Goal: Task Accomplishment & Management: Manage account settings

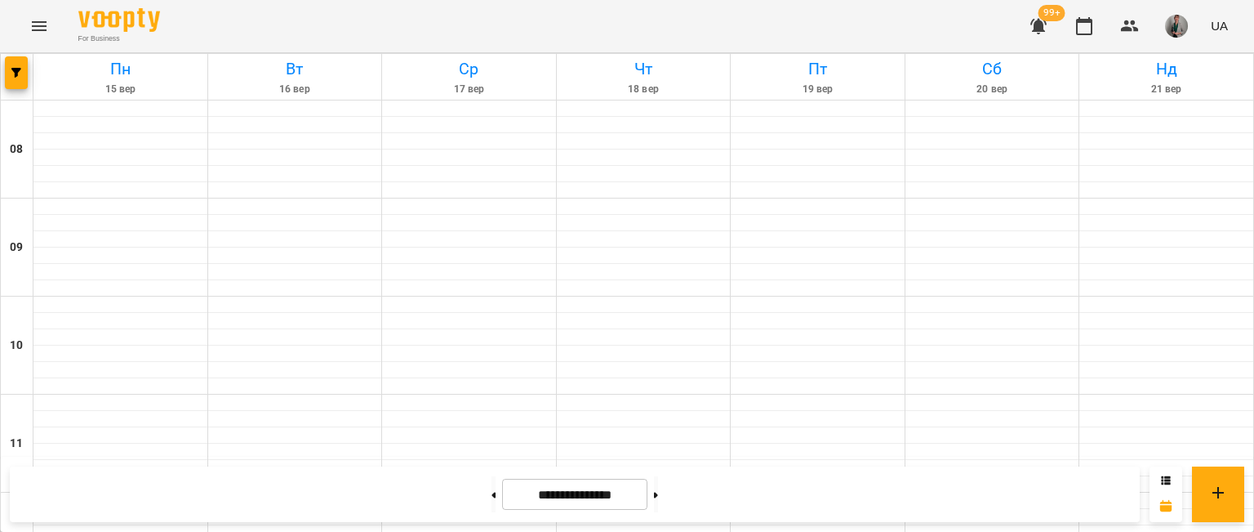
scroll to position [871, 0]
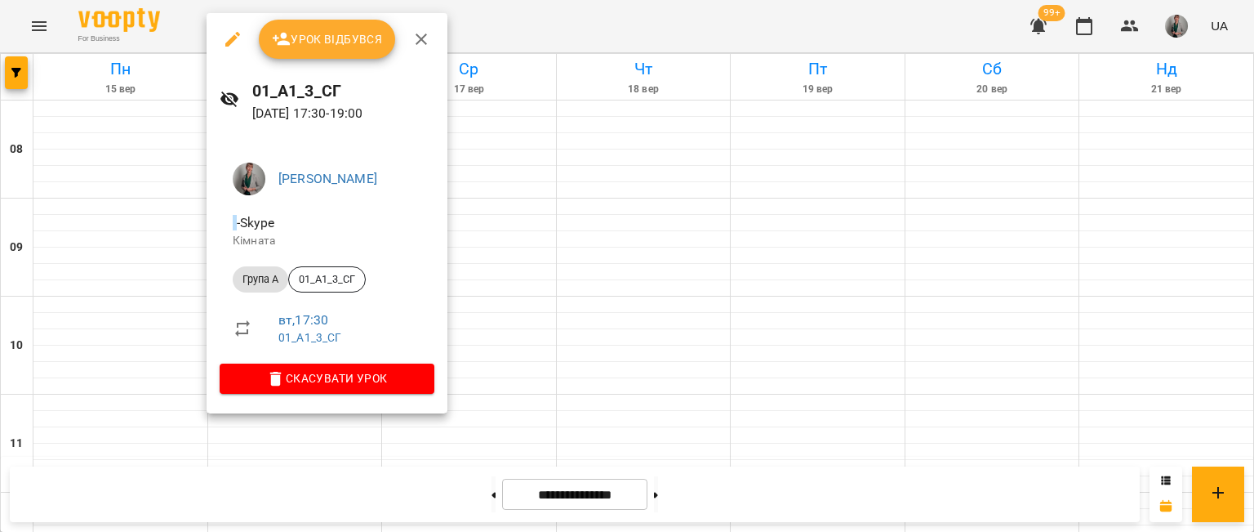
click at [326, 35] on span "Урок відбувся" at bounding box center [327, 39] width 111 height 20
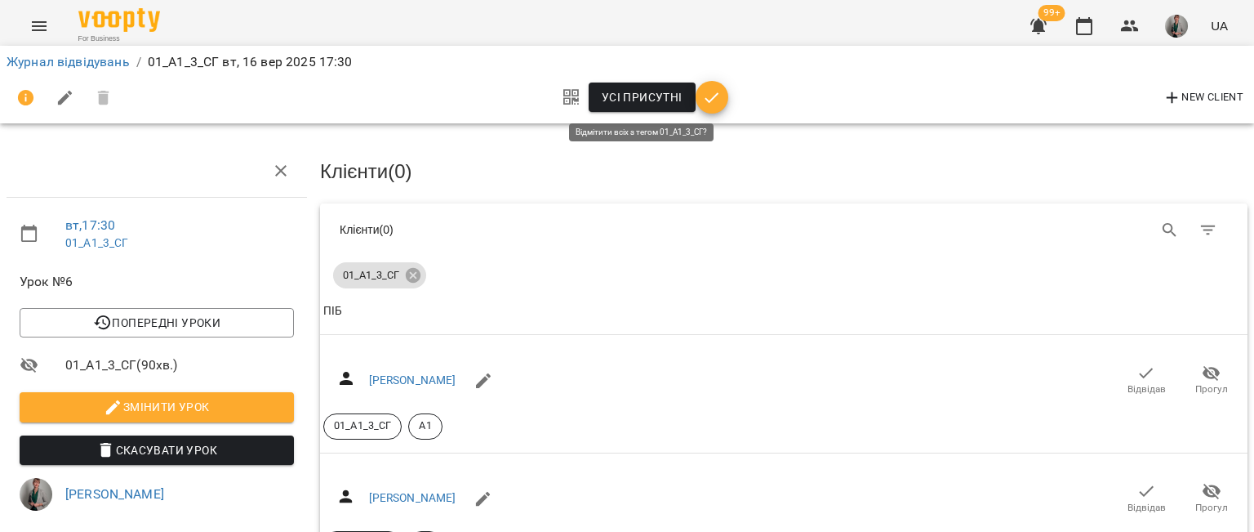
click at [642, 94] on span "Усі присутні" at bounding box center [642, 97] width 81 height 20
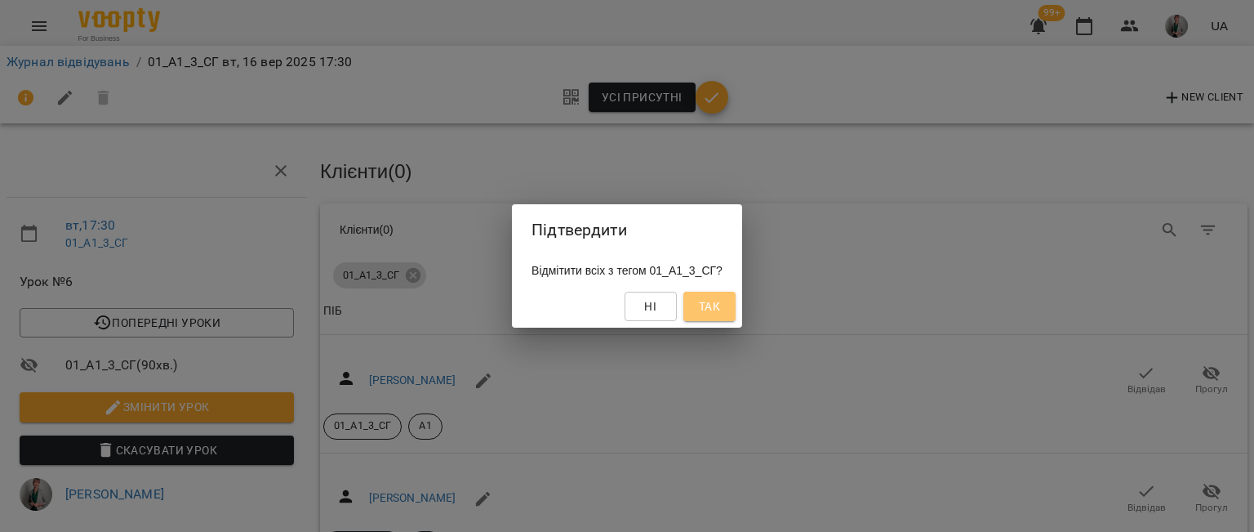
click at [730, 318] on button "Так" at bounding box center [710, 306] width 52 height 29
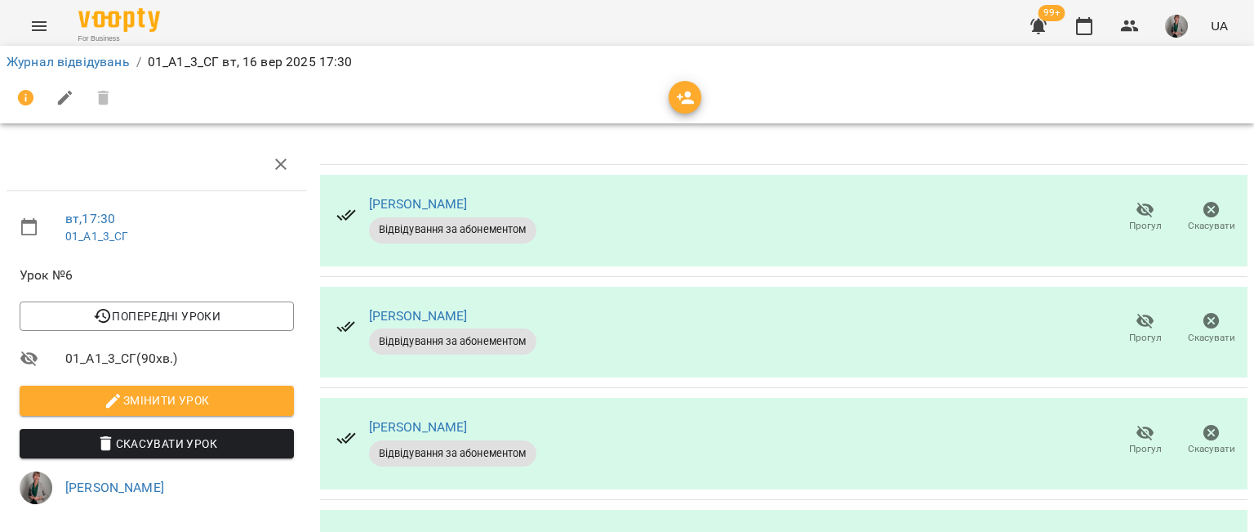
scroll to position [90, 0]
click at [1147, 423] on span "Прогул" at bounding box center [1145, 439] width 47 height 33
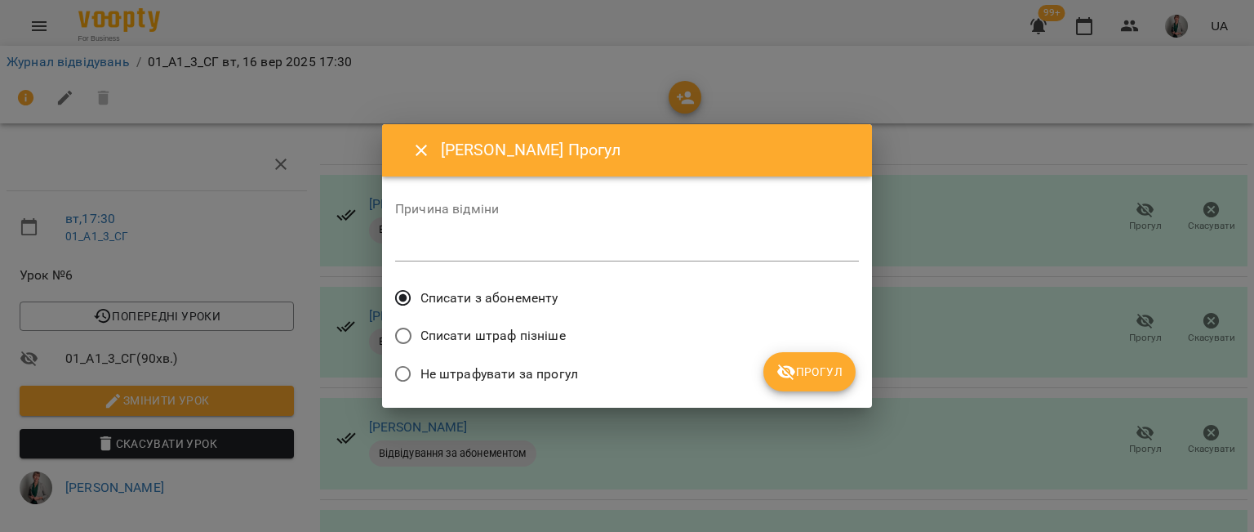
click at [826, 377] on span "Прогул" at bounding box center [810, 372] width 66 height 20
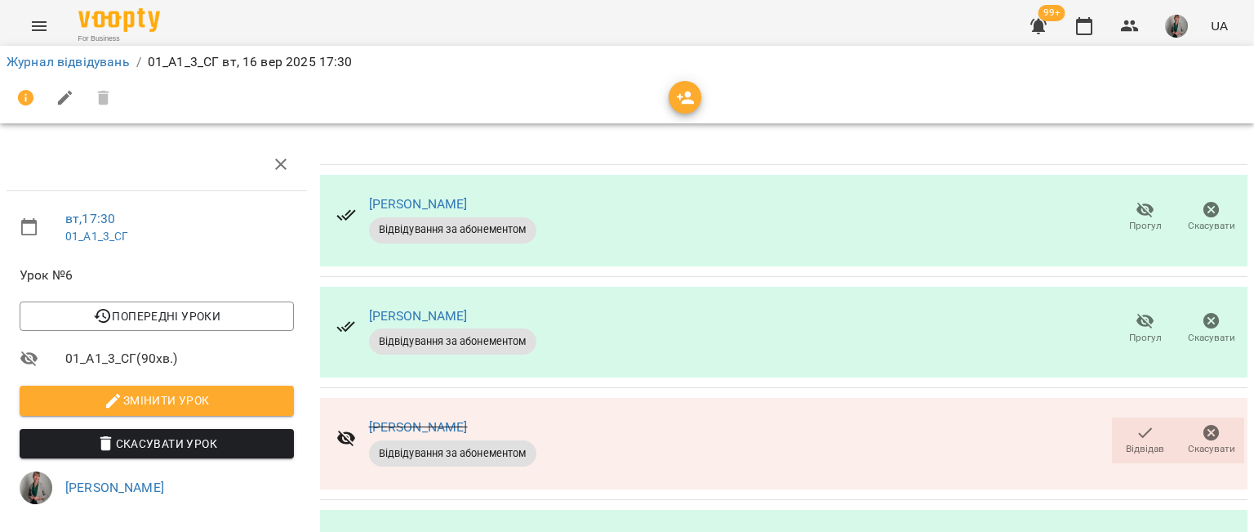
scroll to position [393, 0]
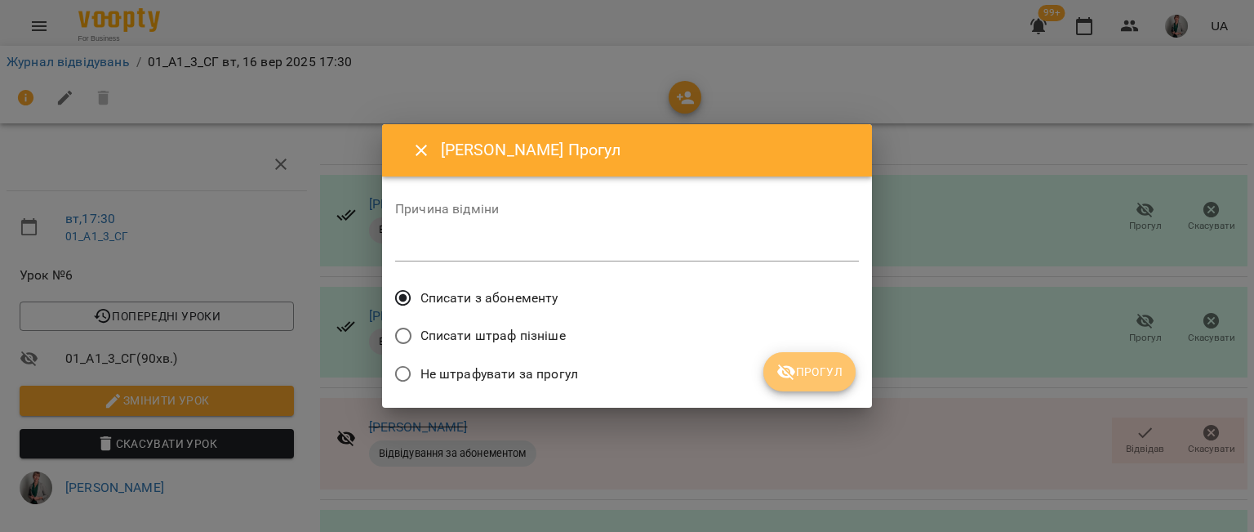
click at [819, 372] on span "Прогул" at bounding box center [810, 372] width 66 height 20
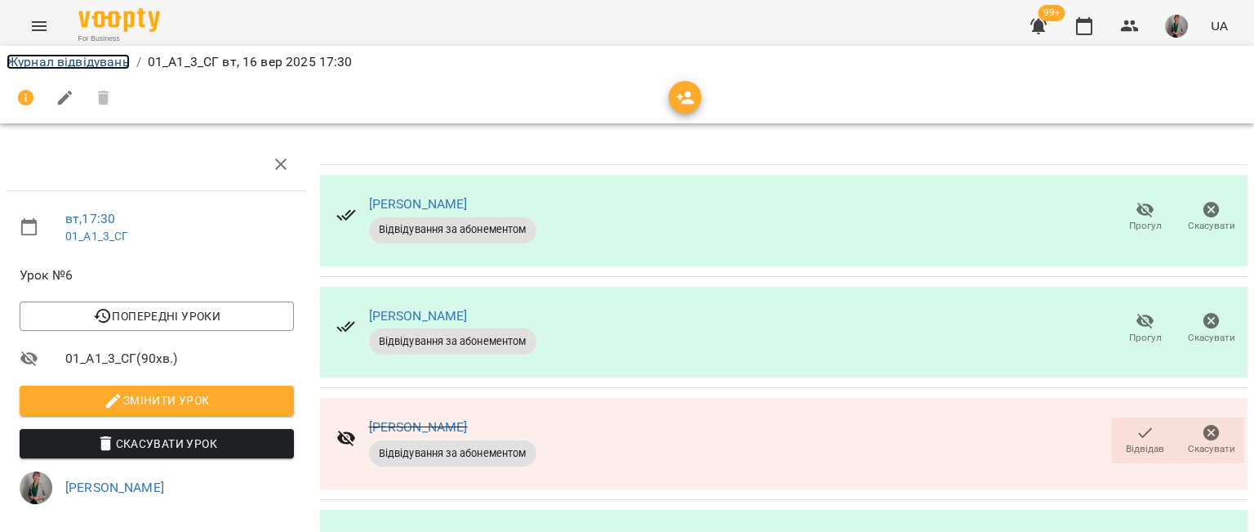
click at [56, 60] on link "Журнал відвідувань" at bounding box center [68, 62] width 123 height 16
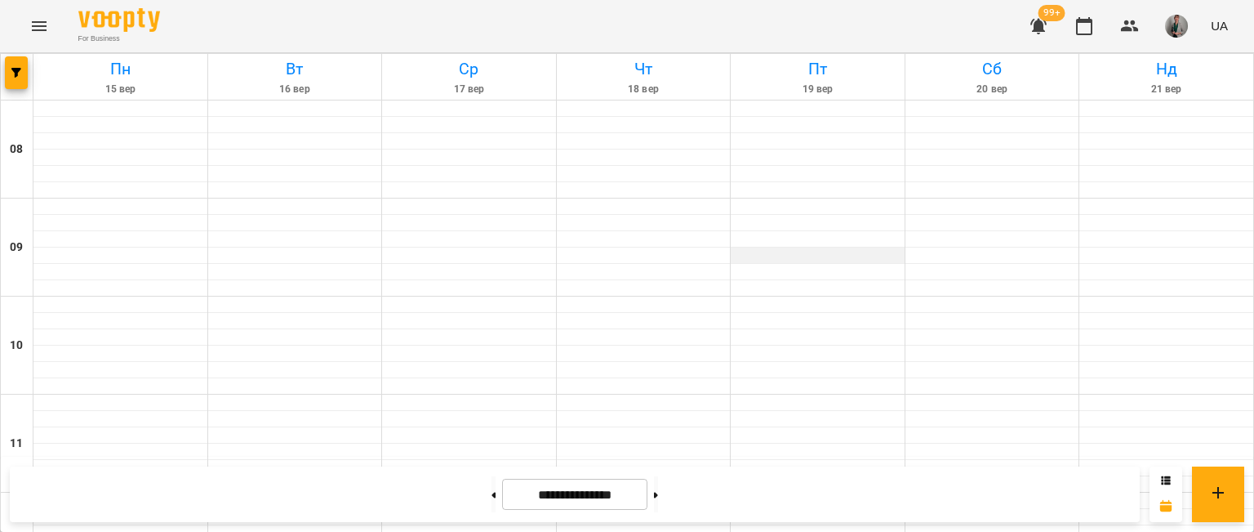
click at [893, 261] on div at bounding box center [818, 255] width 174 height 16
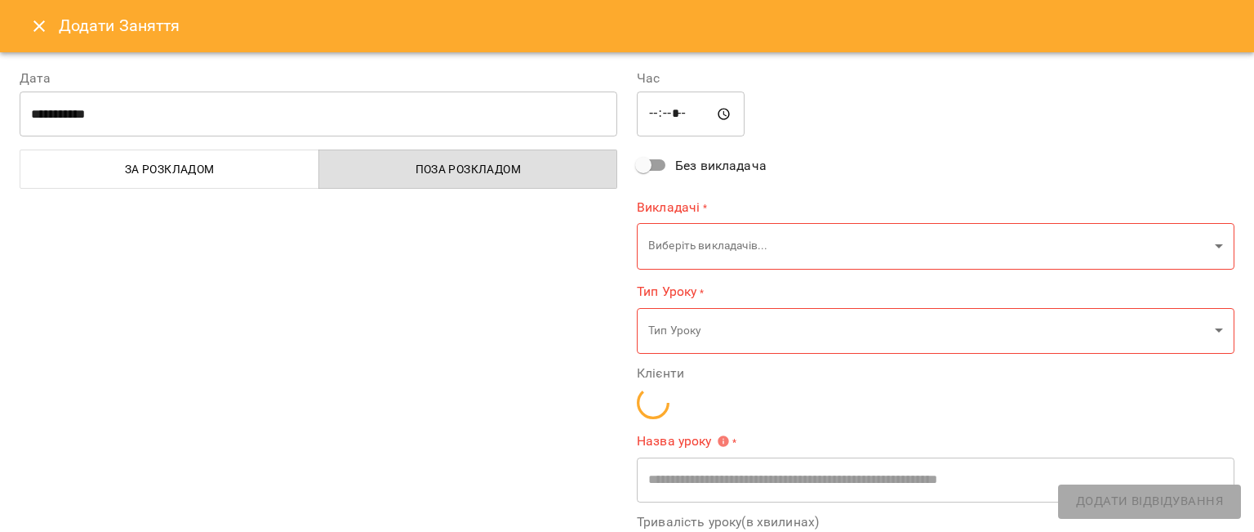
type input "**********"
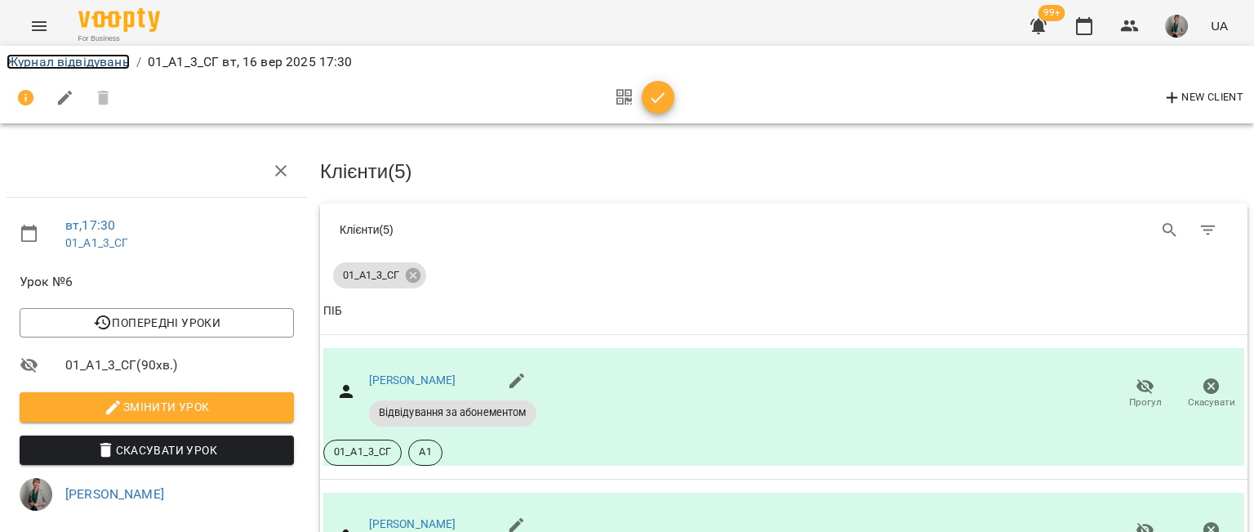
click at [91, 60] on link "Журнал відвідувань" at bounding box center [68, 62] width 123 height 16
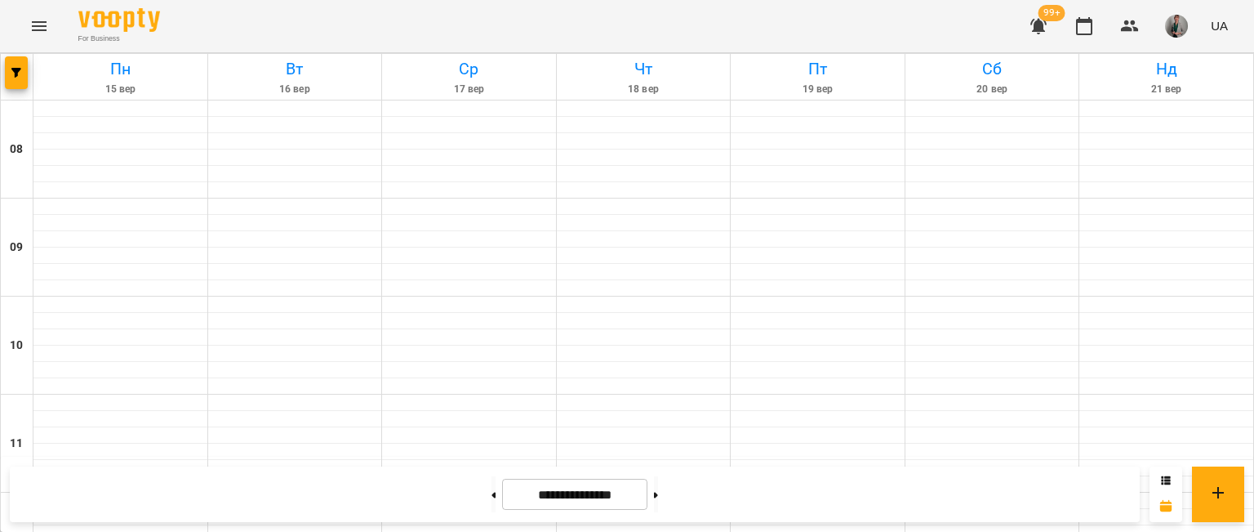
scroll to position [890, 0]
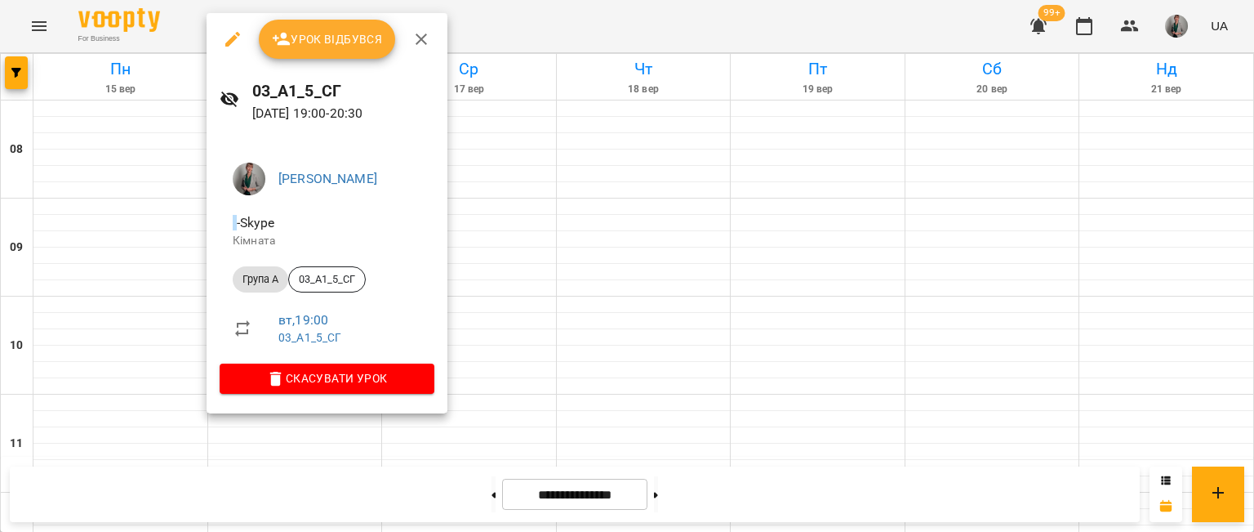
click at [338, 50] on button "Урок відбувся" at bounding box center [327, 39] width 137 height 39
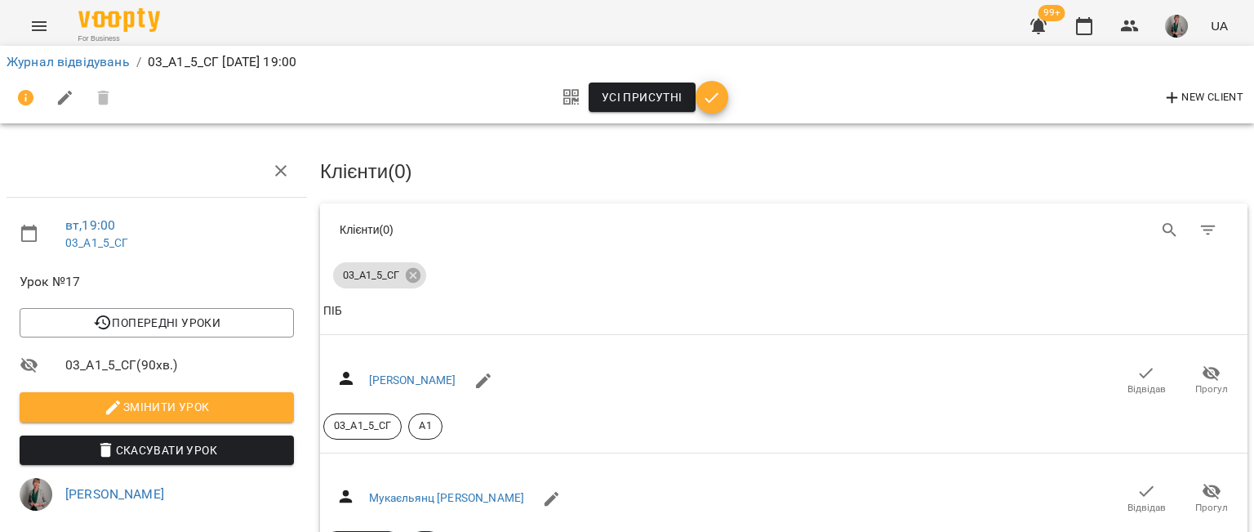
click at [642, 82] on div "Усі присутні" at bounding box center [641, 97] width 175 height 39
click at [644, 100] on span "Усі присутні" at bounding box center [642, 97] width 81 height 20
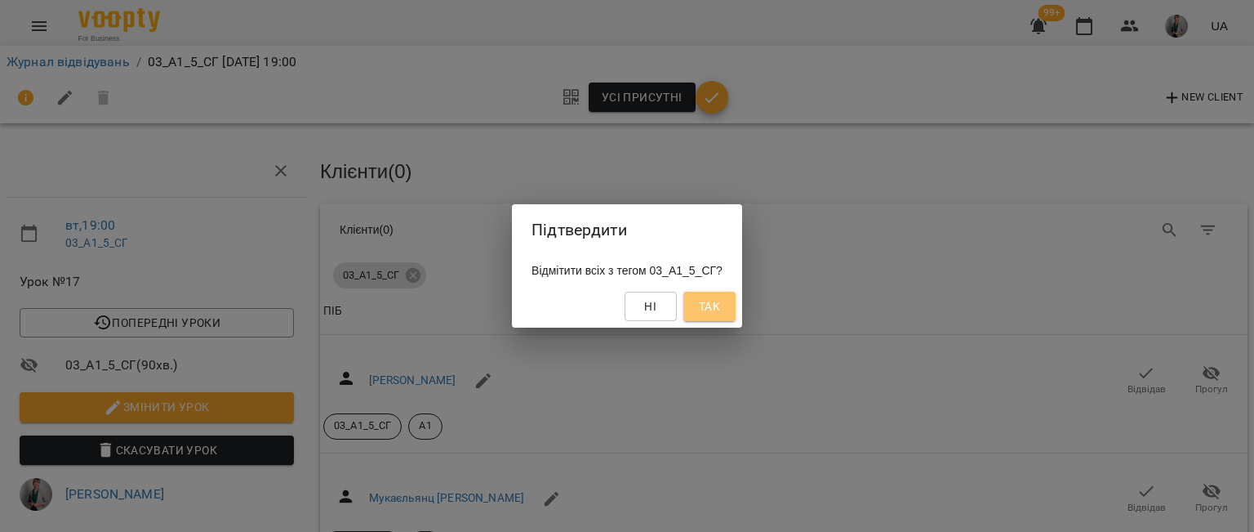
click at [715, 309] on span "Так" at bounding box center [709, 306] width 21 height 20
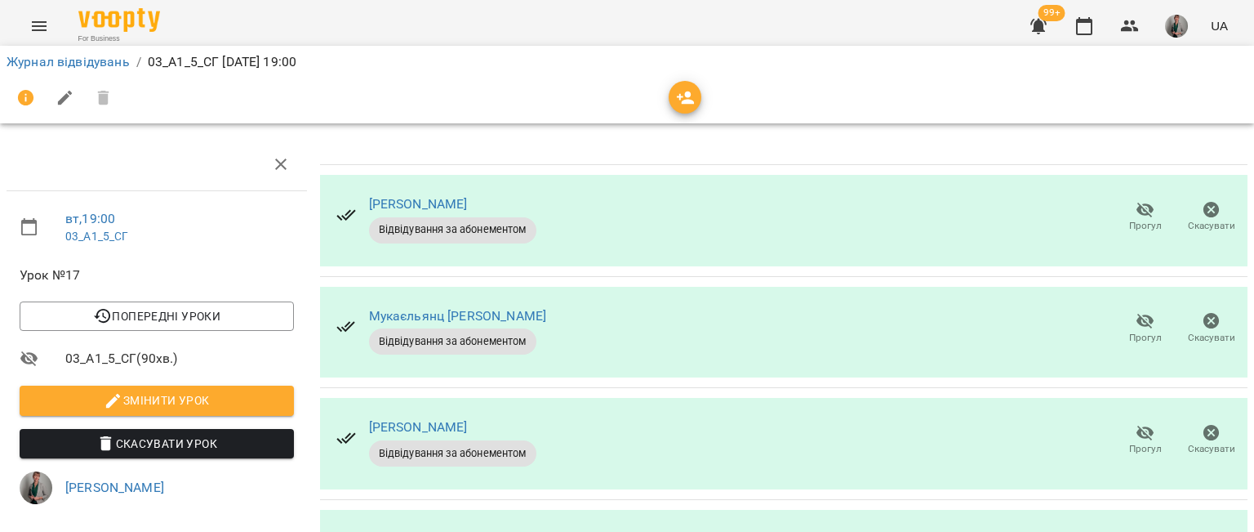
scroll to position [389, 0]
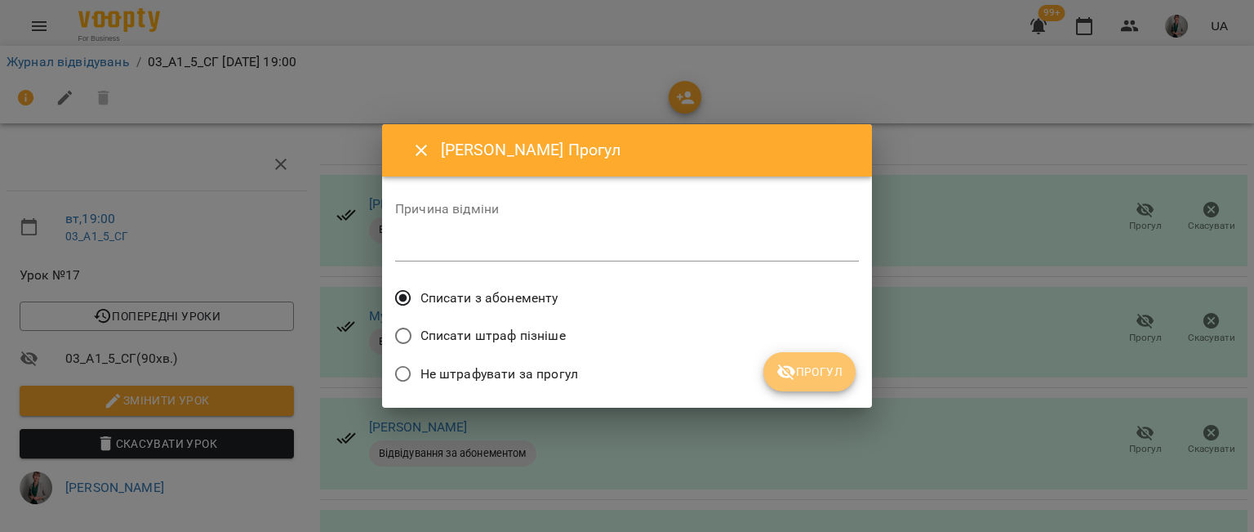
click at [826, 368] on span "Прогул" at bounding box center [810, 372] width 66 height 20
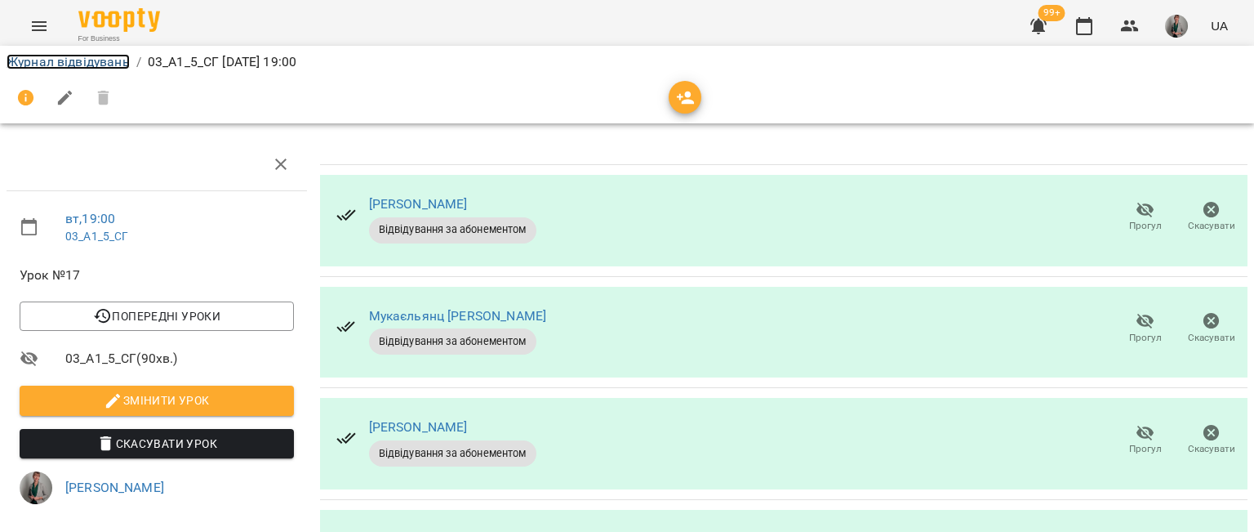
click at [48, 56] on link "Журнал відвідувань" at bounding box center [68, 62] width 123 height 16
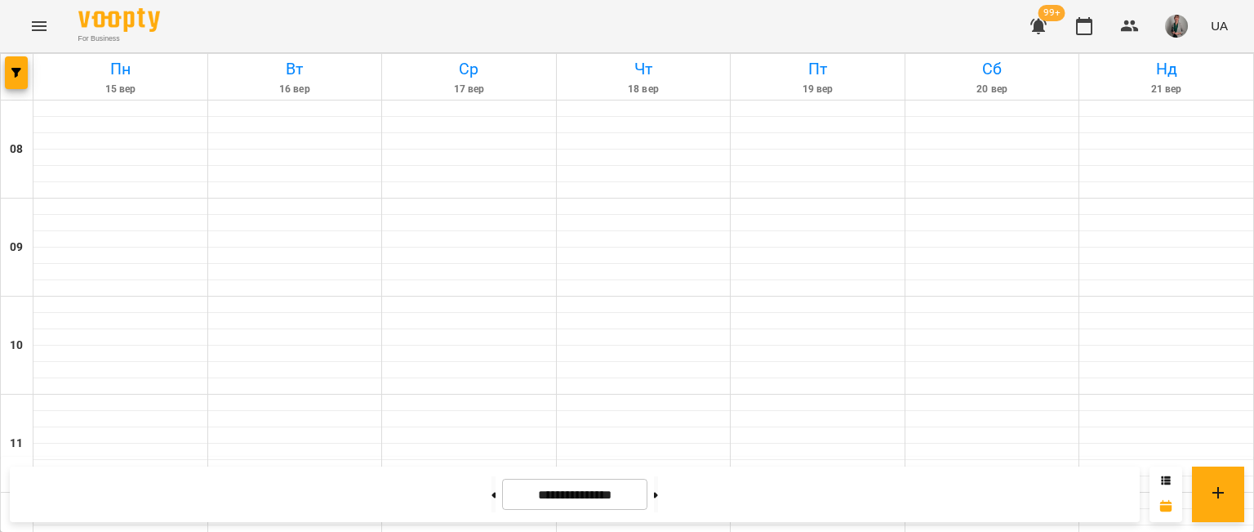
scroll to position [915, 0]
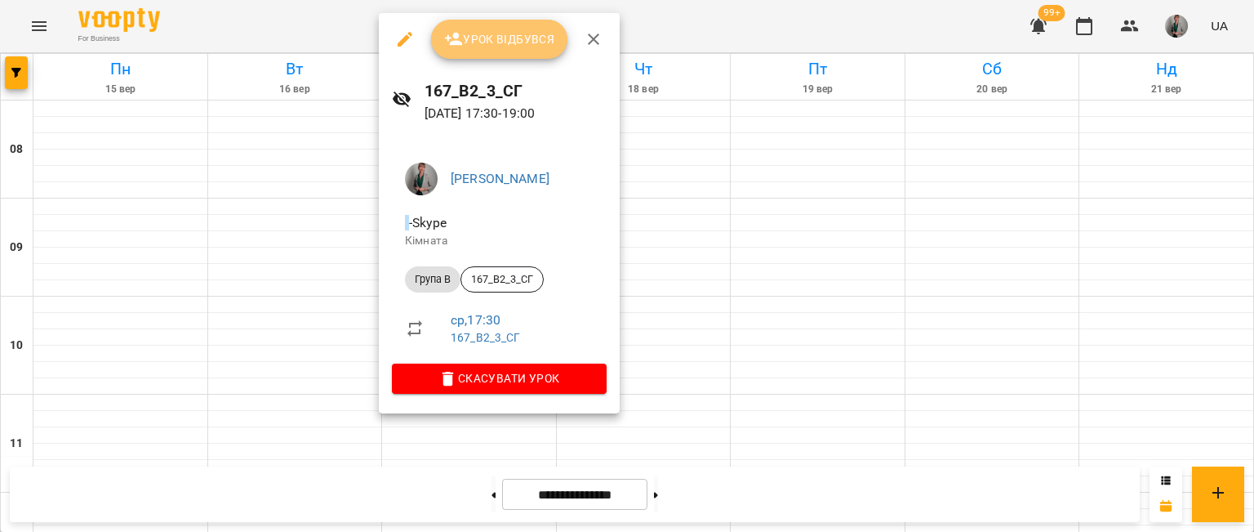
click at [525, 38] on span "Урок відбувся" at bounding box center [499, 39] width 111 height 20
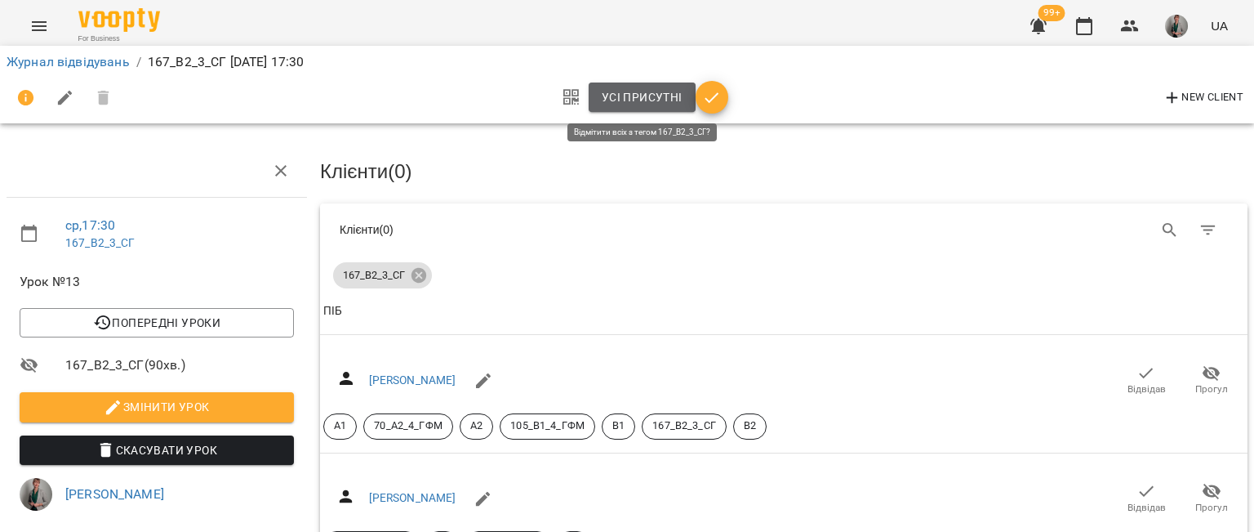
click at [643, 87] on span "Усі присутні" at bounding box center [642, 97] width 81 height 20
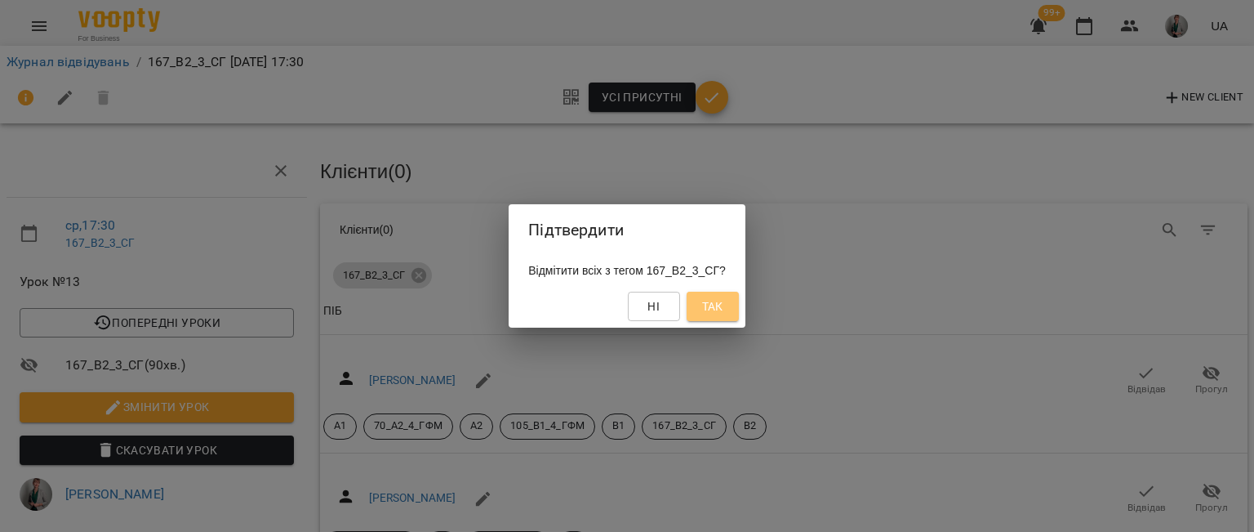
click at [732, 294] on button "Так" at bounding box center [713, 306] width 52 height 29
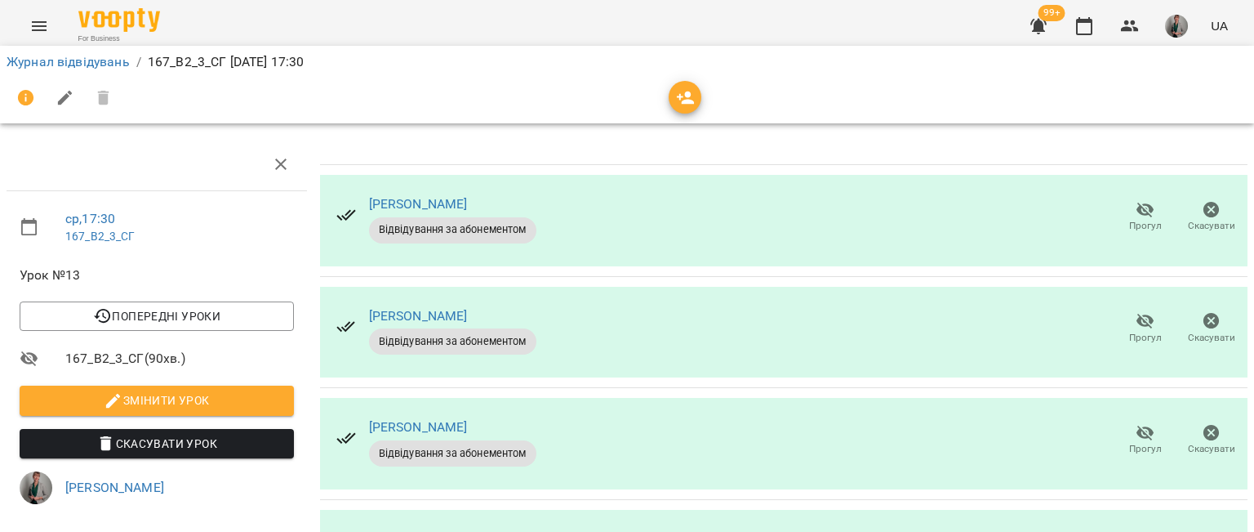
scroll to position [308, 0]
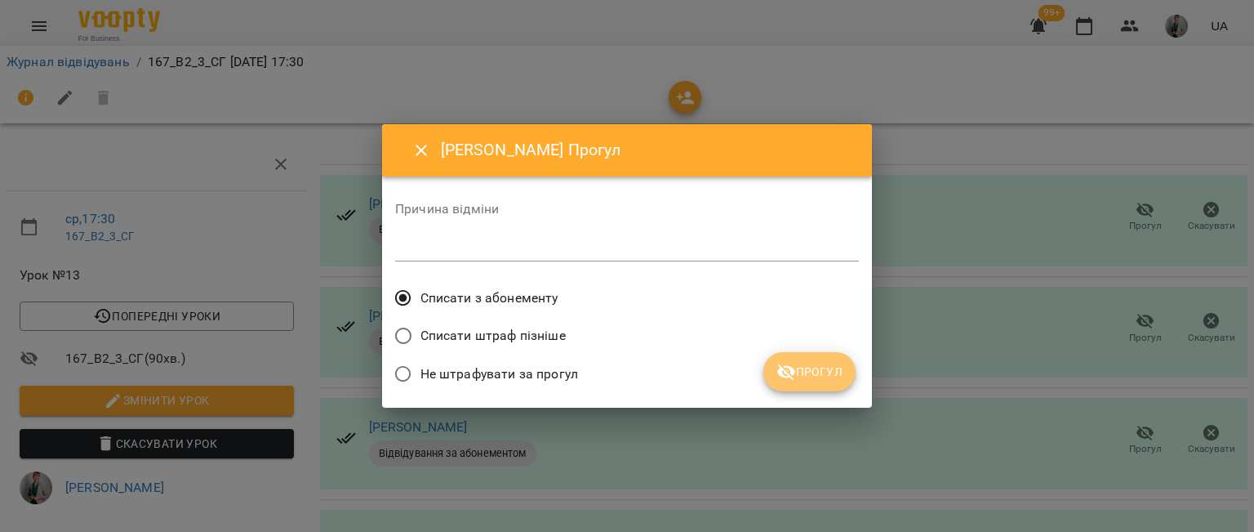
click at [830, 360] on button "Прогул" at bounding box center [810, 371] width 92 height 39
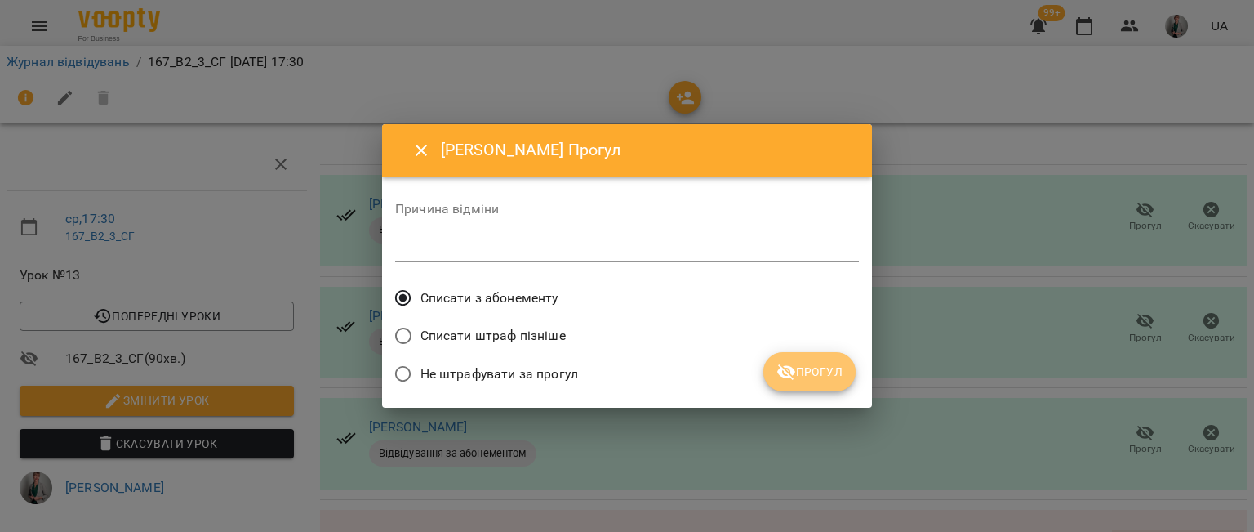
click at [795, 375] on icon "submit" at bounding box center [787, 372] width 20 height 20
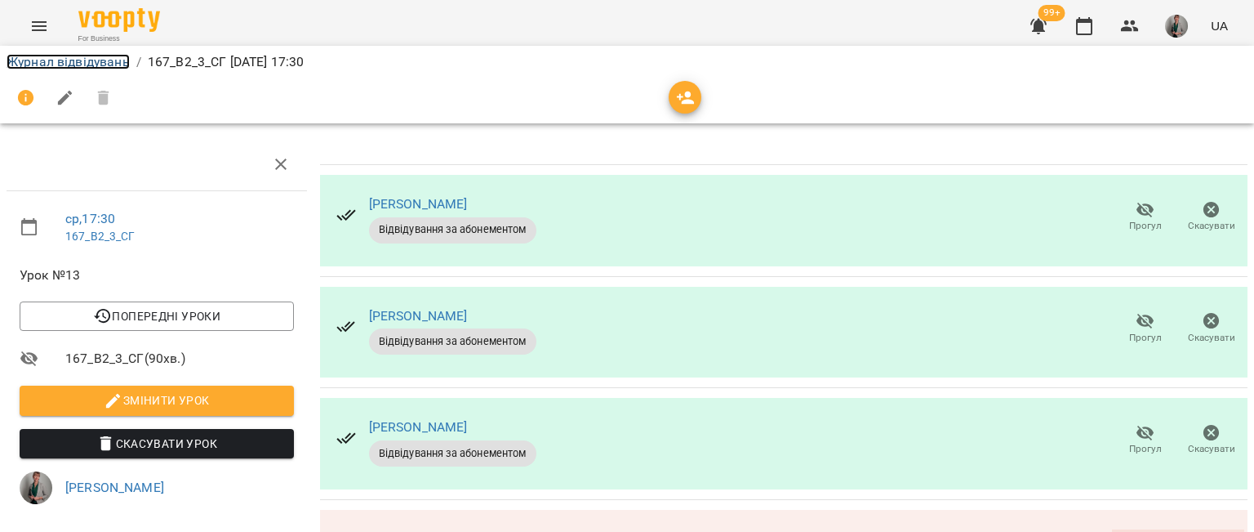
click at [85, 61] on link "Журнал відвідувань" at bounding box center [68, 62] width 123 height 16
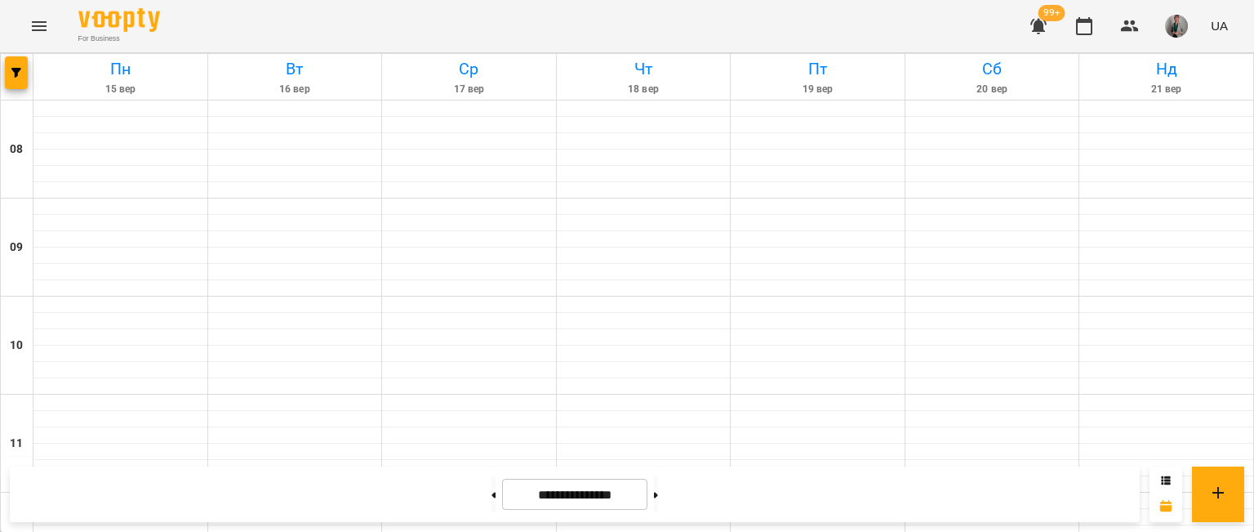
scroll to position [928, 0]
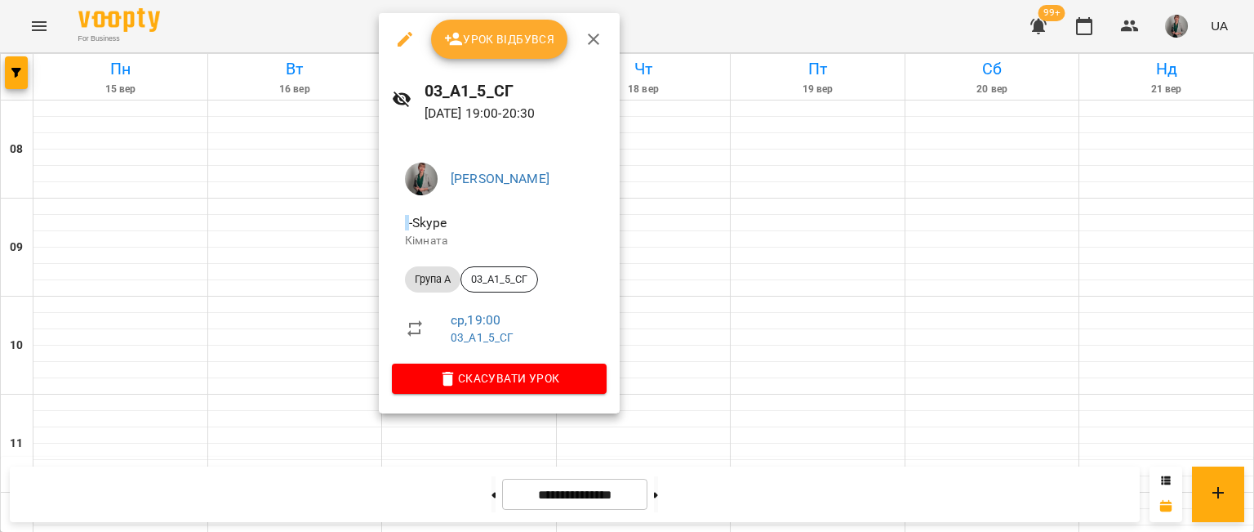
click at [470, 34] on span "Урок відбувся" at bounding box center [499, 39] width 111 height 20
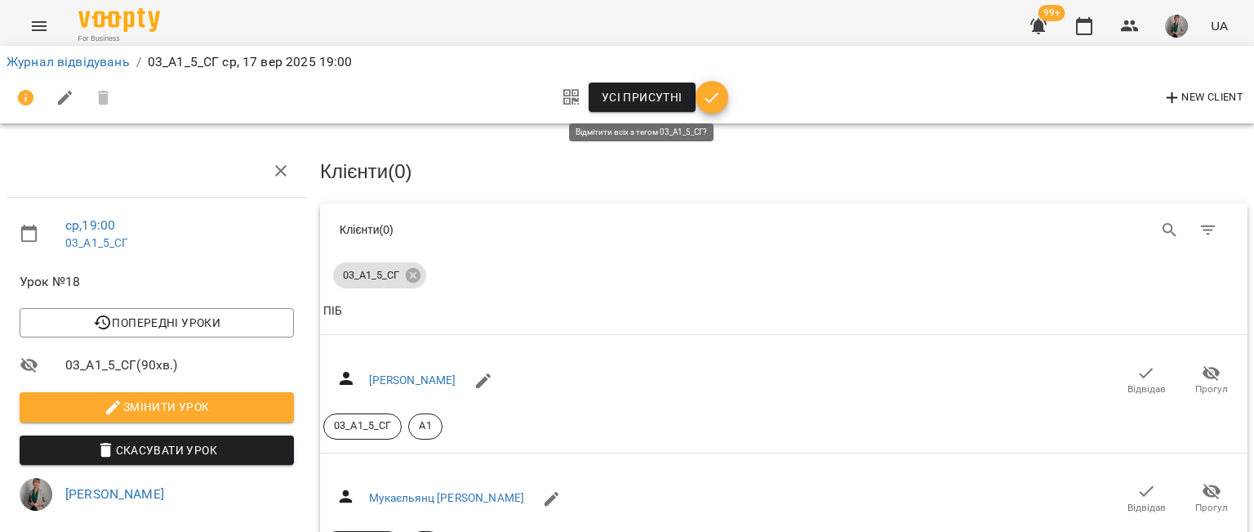
click at [639, 93] on span "Усі присутні" at bounding box center [642, 97] width 81 height 20
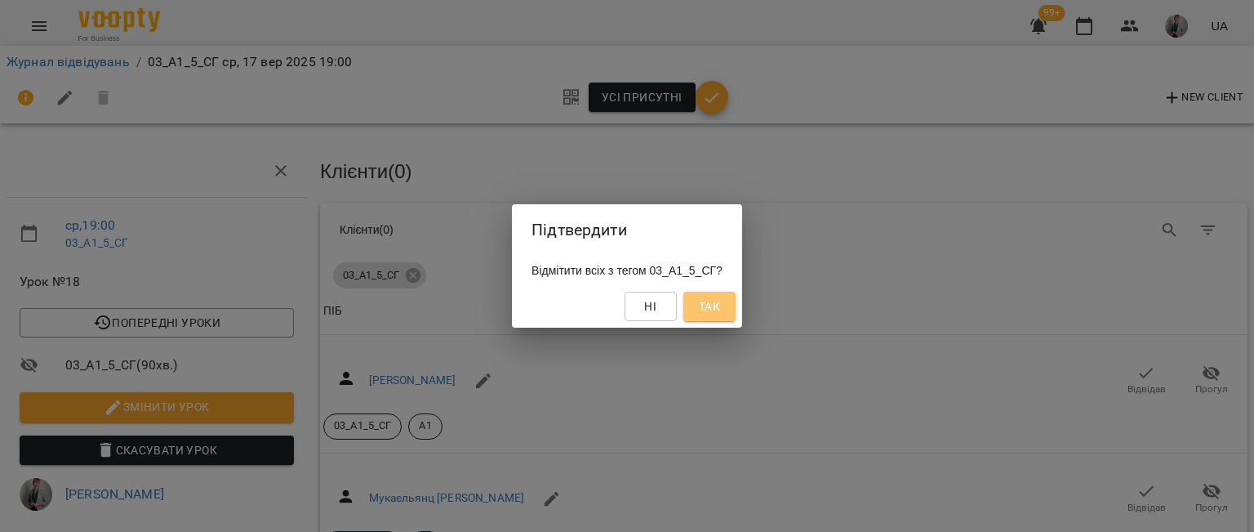
click at [711, 307] on span "Так" at bounding box center [709, 306] width 21 height 20
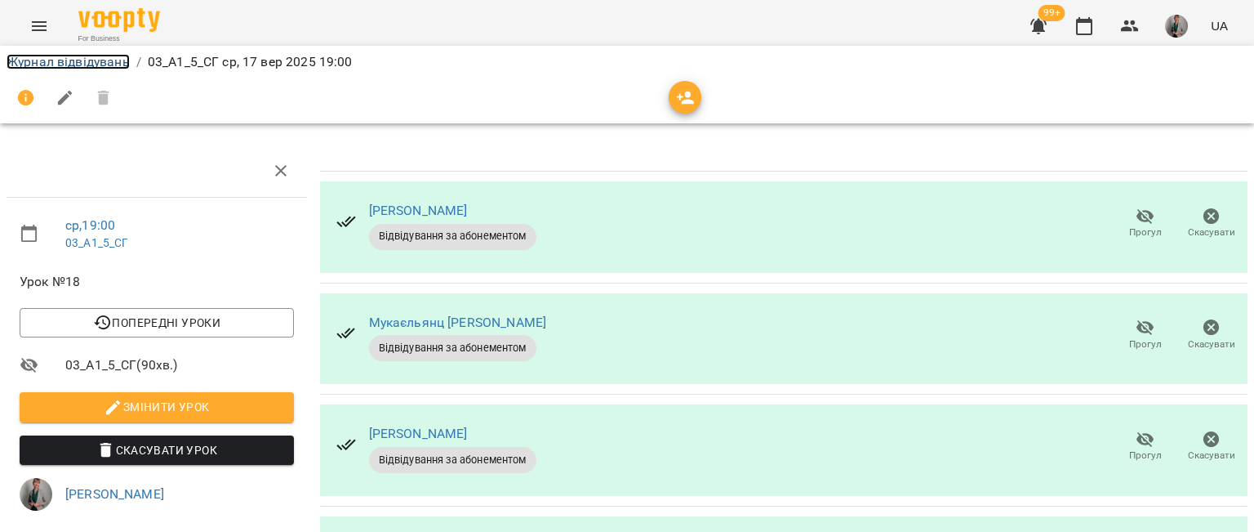
click at [115, 65] on link "Журнал відвідувань" at bounding box center [68, 62] width 123 height 16
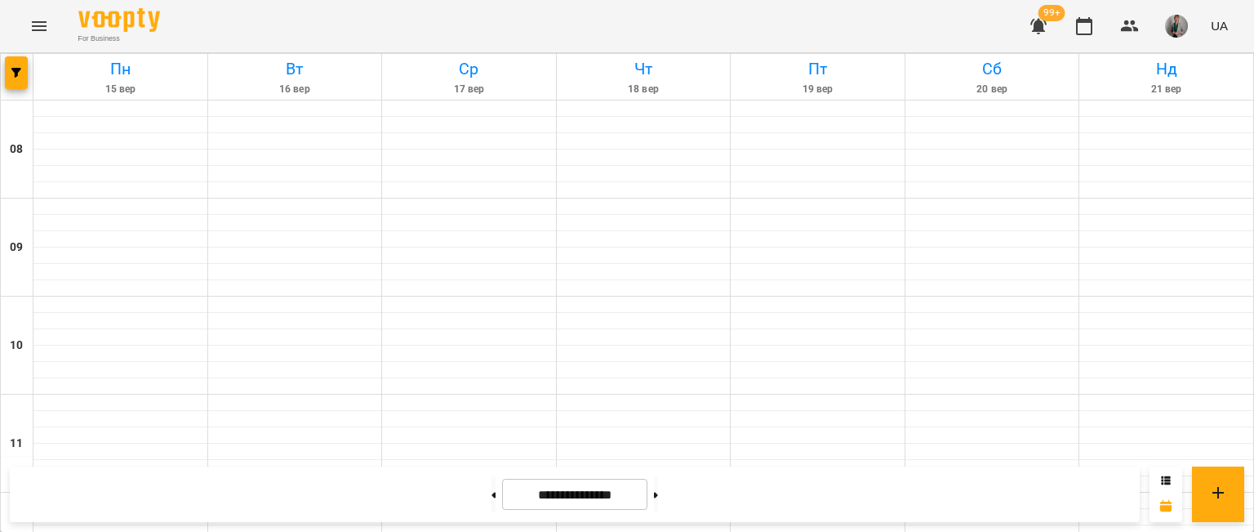
scroll to position [664, 0]
